Goal: Navigation & Orientation: Find specific page/section

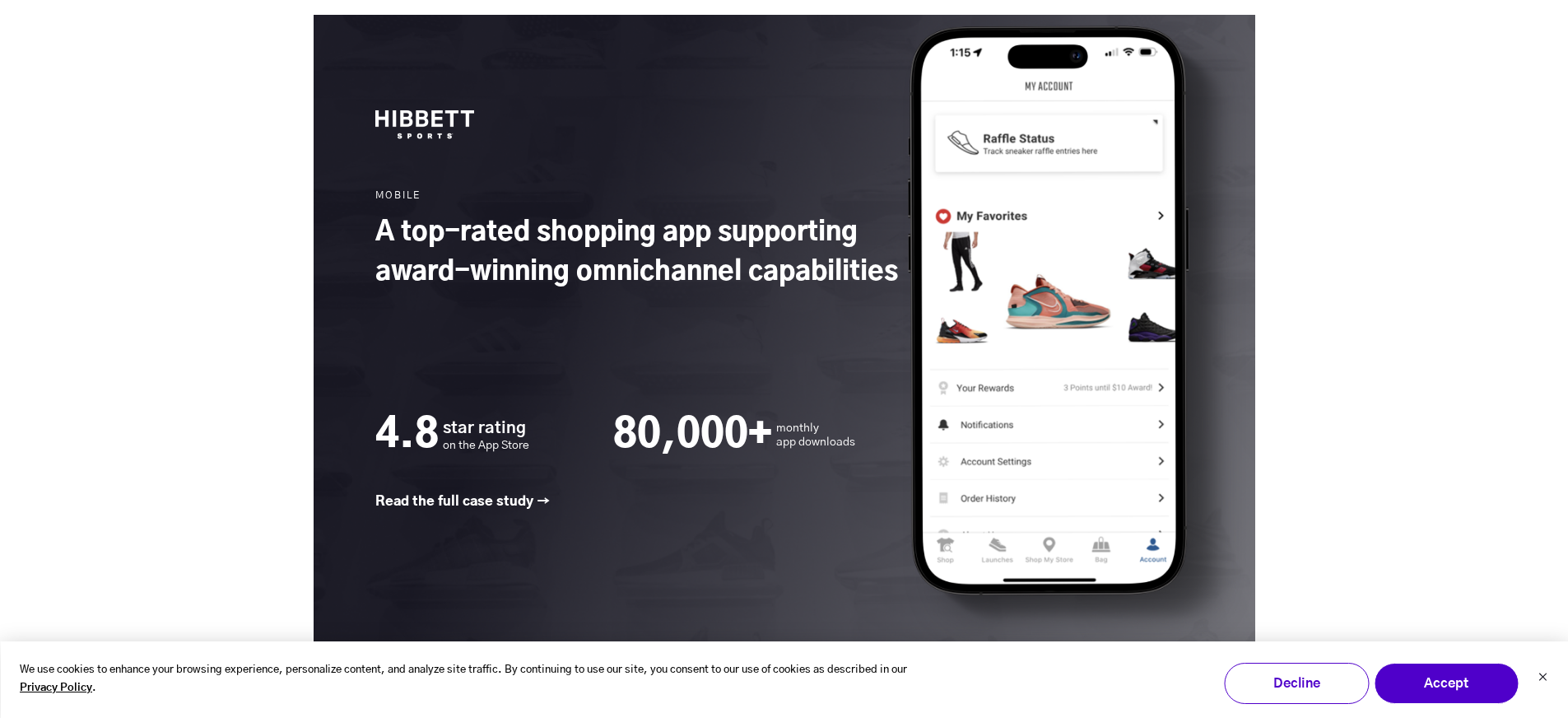
scroll to position [2469, 0]
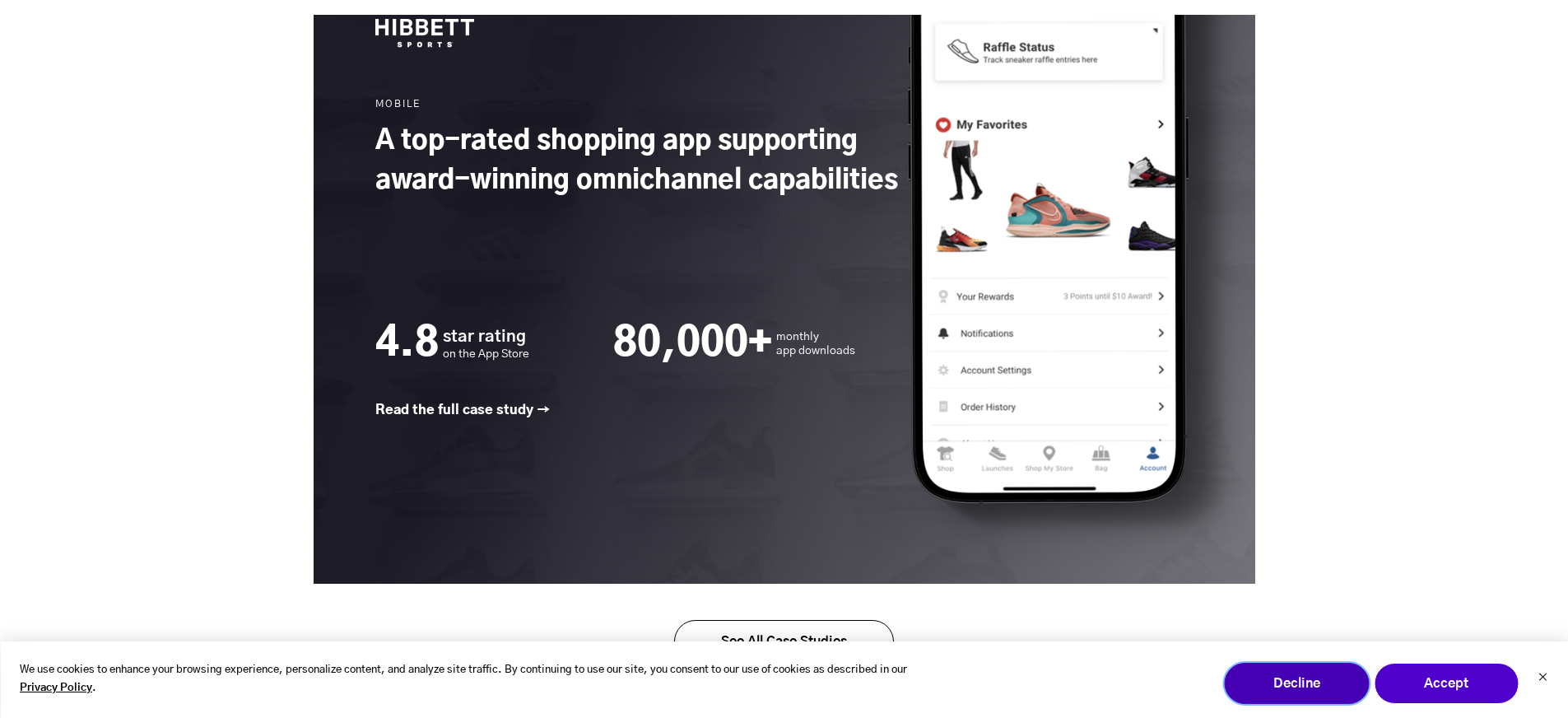
click at [1297, 671] on button "Decline" at bounding box center [1296, 684] width 145 height 41
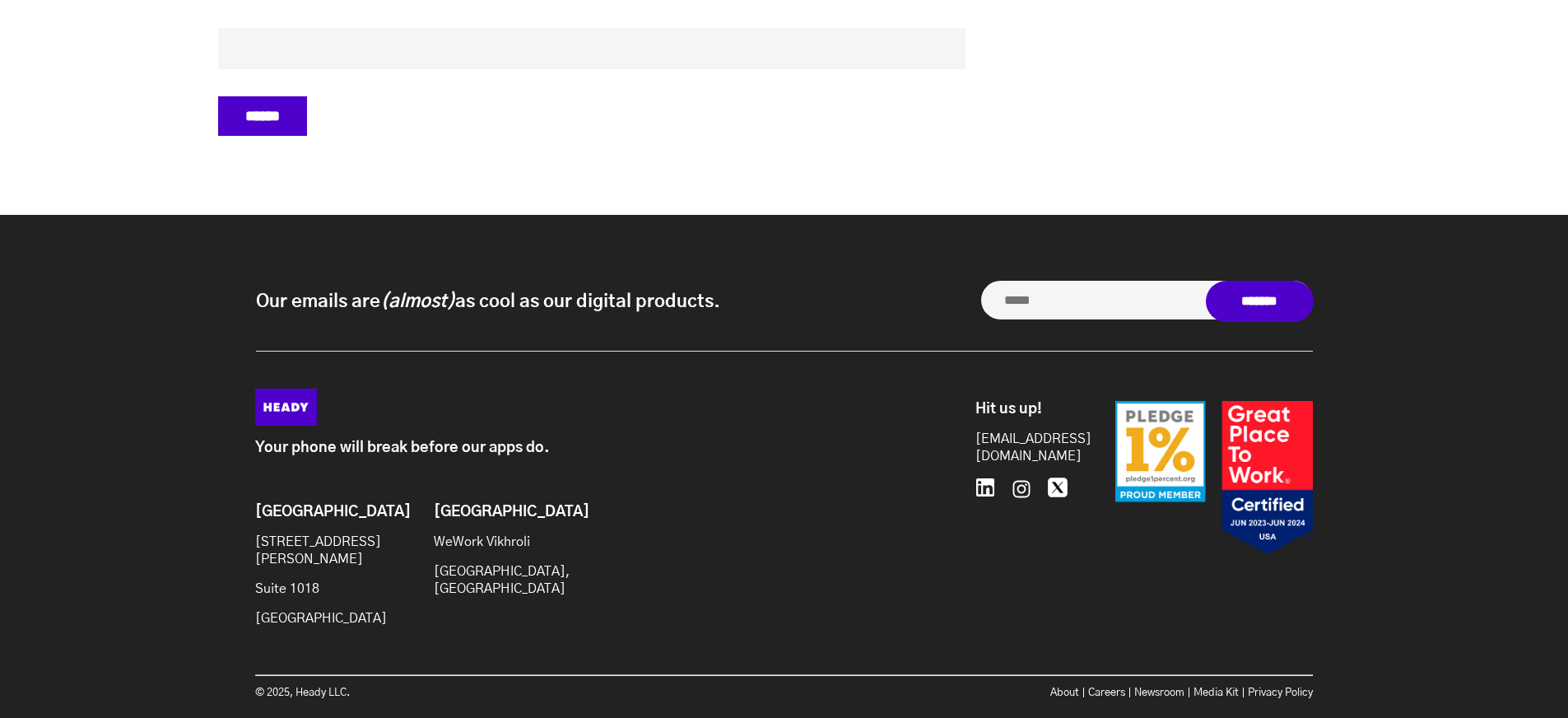
scroll to position [7032, 0]
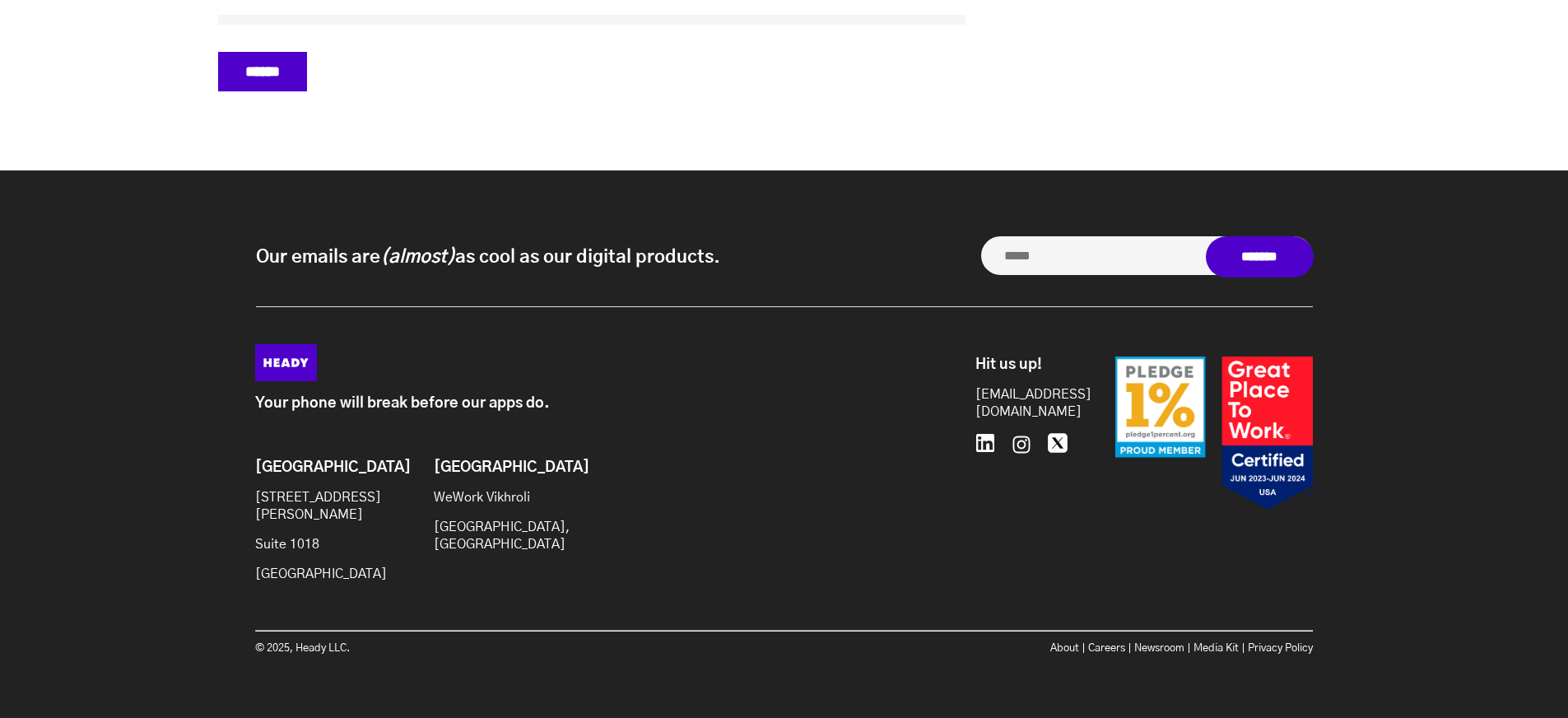
click at [1548, 228] on div "Our emails are (almost) as cool as our digital products. Our emails are (almost…" at bounding box center [784, 447] width 1568 height 553
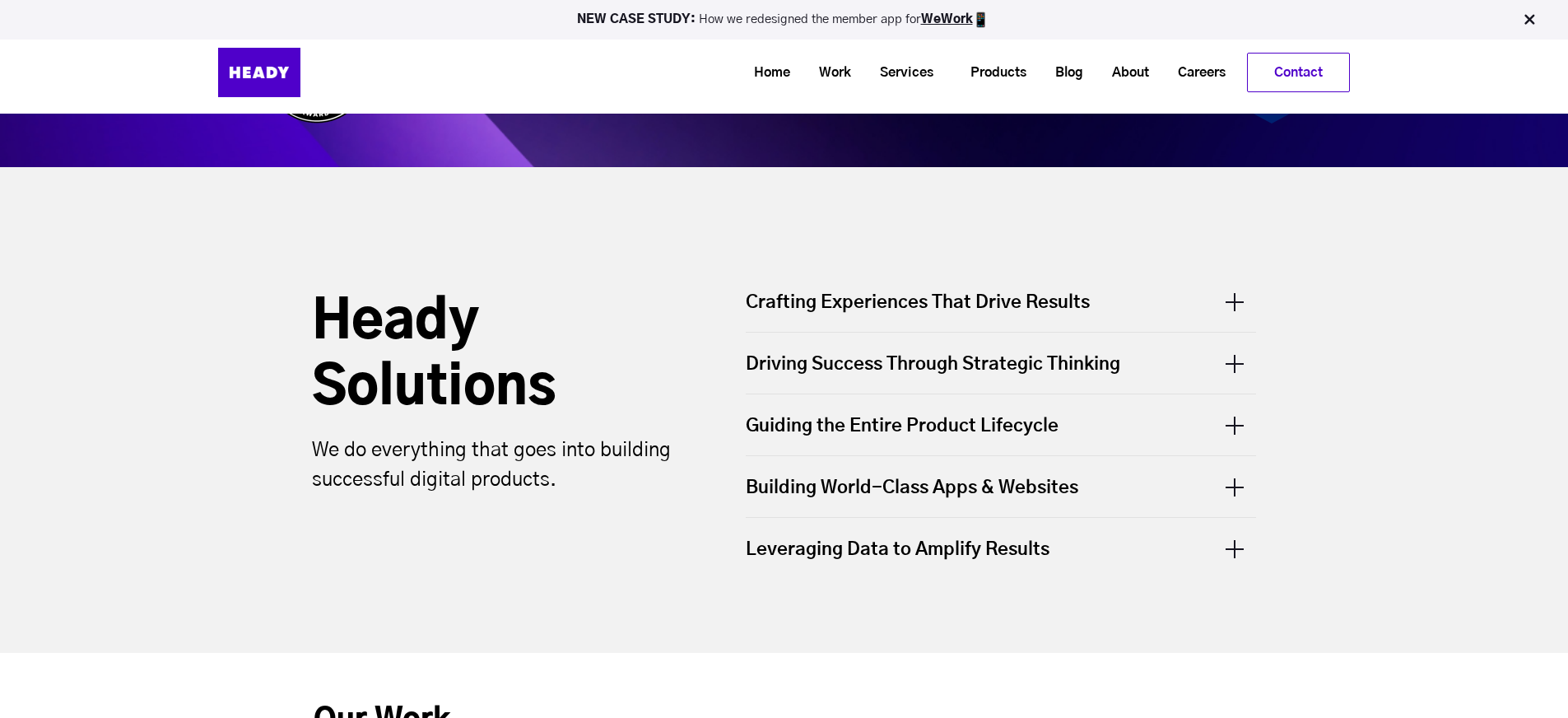
scroll to position [0, 0]
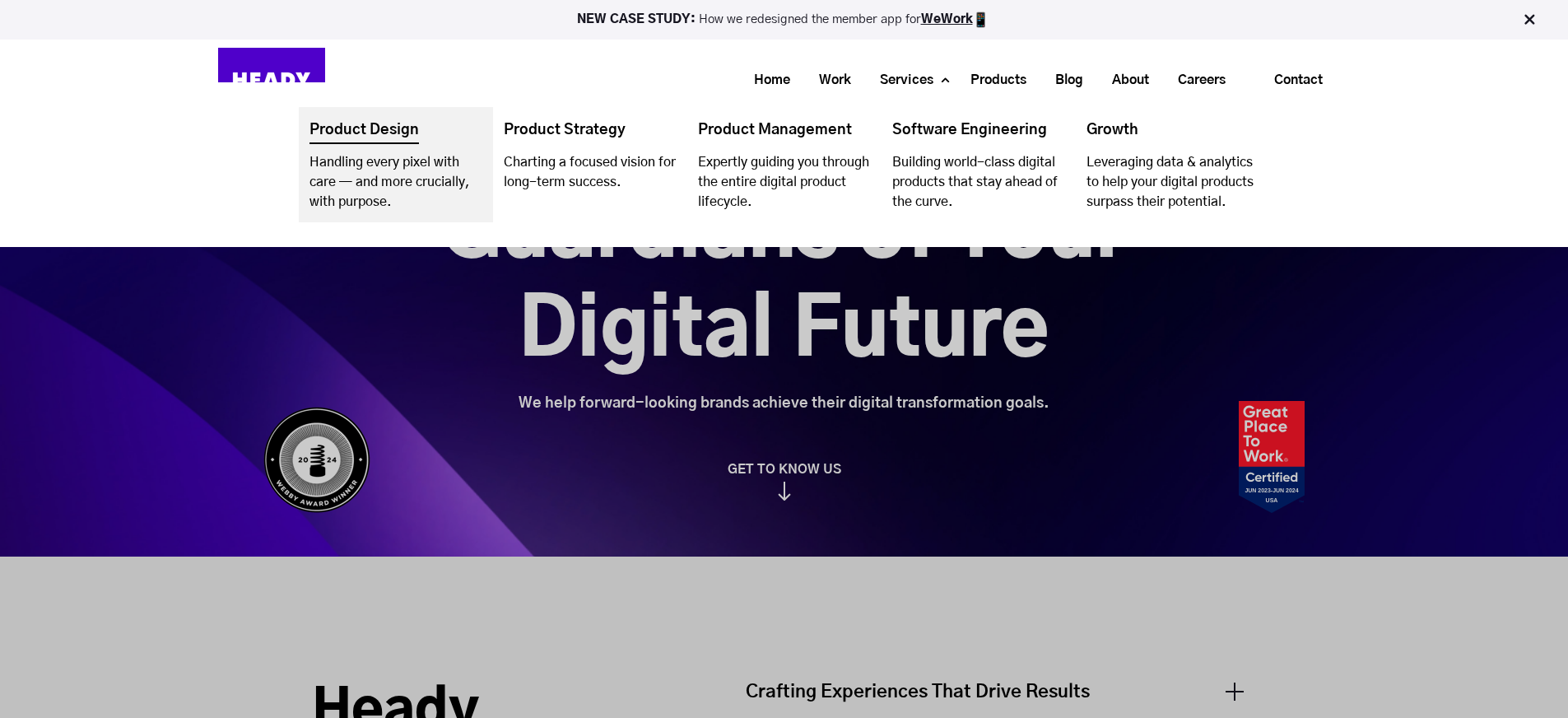
click at [384, 139] on link "Navigation Menu" at bounding box center [395, 165] width 194 height 116
